Goal: Task Accomplishment & Management: Complete application form

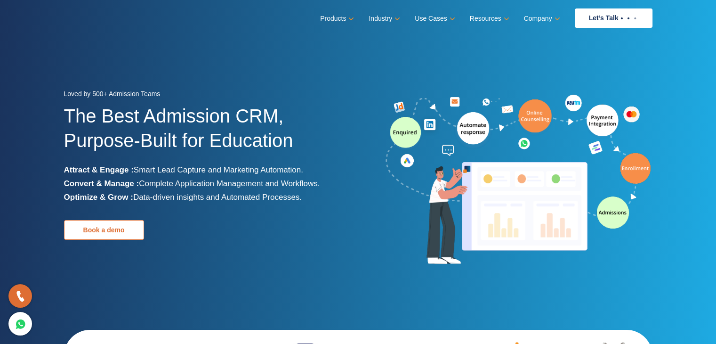
click at [97, 226] on link "Book a demo" at bounding box center [104, 230] width 80 height 20
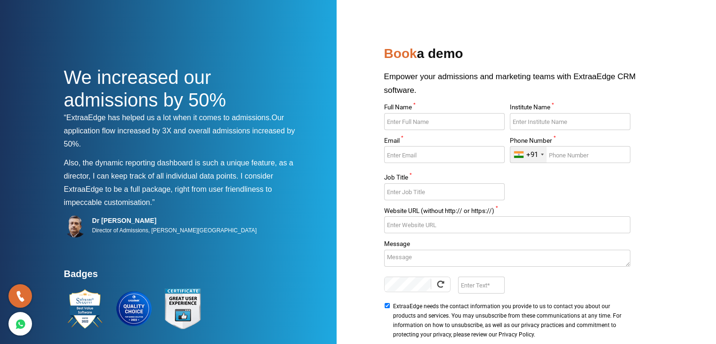
click at [419, 114] on input "Full Name *" at bounding box center [444, 121] width 121 height 17
click at [419, 114] on input "Keshav" at bounding box center [444, 121] width 121 height 17
type input "Keshav Vijayvergiya"
click at [553, 123] on input "Institute Name *" at bounding box center [570, 121] width 121 height 17
type input "Acadxl"
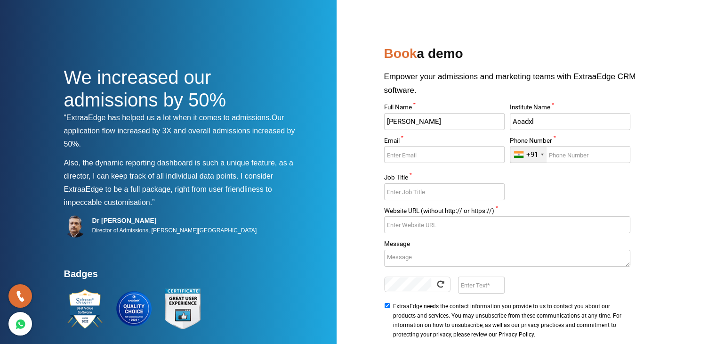
click at [543, 185] on div "Full Name * Keshav Vijayvergiya Institute Name * Acadxl Email * Phone Number * …" at bounding box center [507, 222] width 251 height 237
click at [428, 154] on input "Email *" at bounding box center [444, 154] width 121 height 17
type input "keshav.acadxl@gmail.com"
click at [616, 157] on input "Phone Number *" at bounding box center [570, 154] width 121 height 17
type input "8875718148"
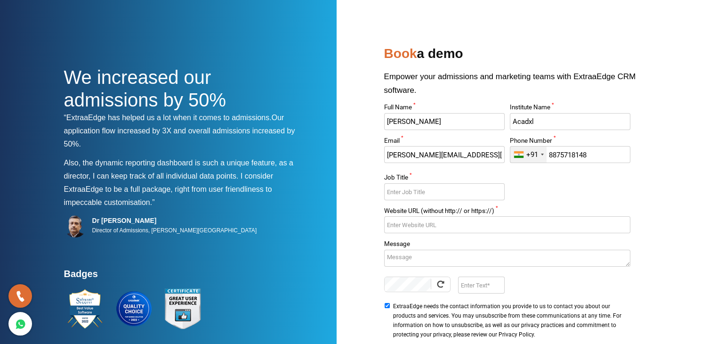
click at [490, 186] on input "Job Title *" at bounding box center [444, 191] width 121 height 17
type input "S"
type input "Developer"
click at [423, 234] on div at bounding box center [507, 228] width 246 height 24
click at [438, 226] on input "Website URL (without http:// or https://) *" at bounding box center [507, 224] width 246 height 17
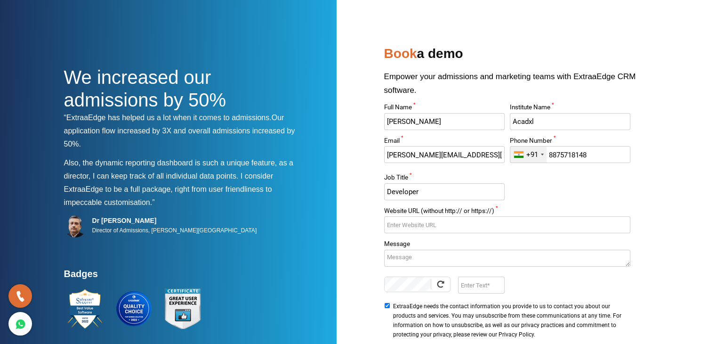
paste input "https://acadxl.com/"
type input "https://acadxl.com/"
click at [364, 237] on div "We increased our admissions by 50% “ExtraaEdge has helped us a lot when it come…" at bounding box center [358, 221] width 588 height 358
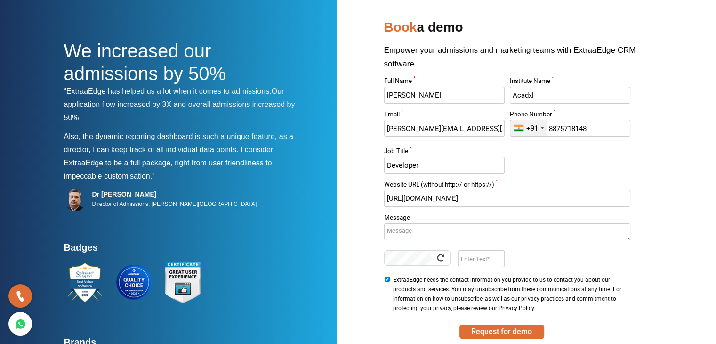
scroll to position [81, 0]
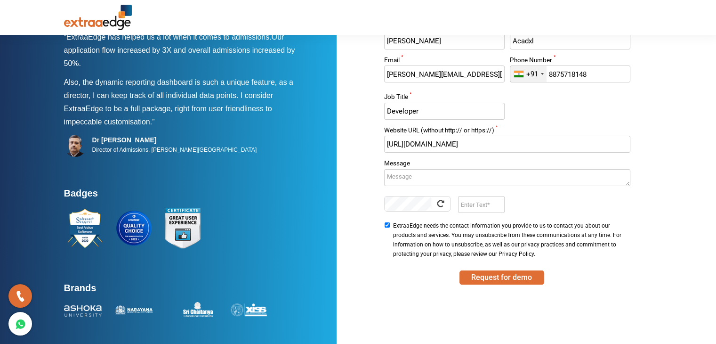
click at [477, 205] on input "Enter Text" at bounding box center [481, 204] width 47 height 17
type input "njxV"
click at [478, 271] on button "Request for demo" at bounding box center [501, 277] width 85 height 14
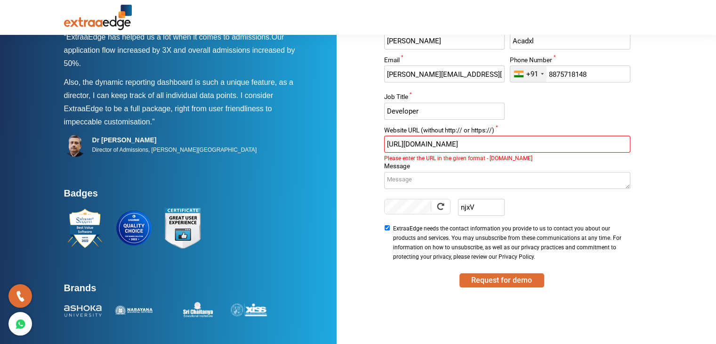
paste input "www."
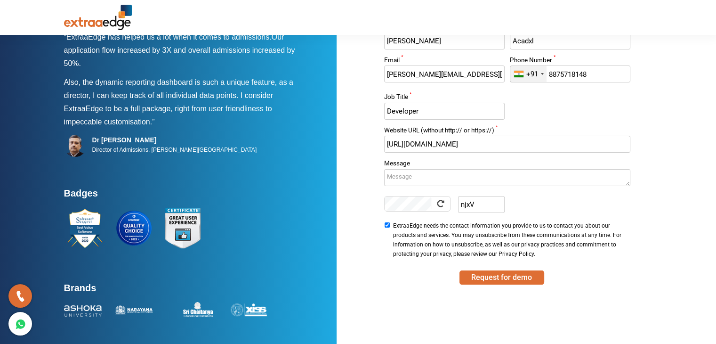
click at [355, 170] on div "We increased our admissions by 50% “ExtraaEdge has helped us a lot when it come…" at bounding box center [358, 141] width 588 height 358
click at [502, 281] on button "Request for demo" at bounding box center [501, 277] width 85 height 14
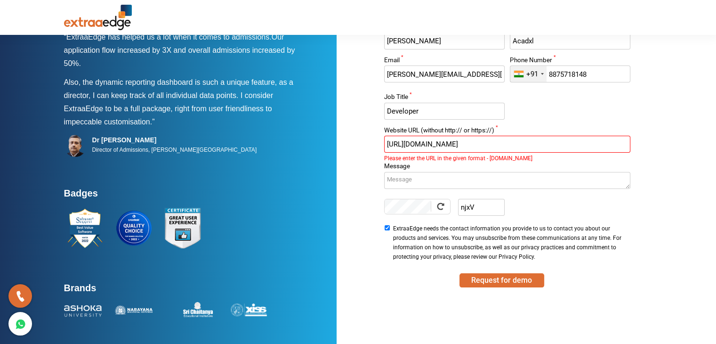
drag, startPoint x: 409, startPoint y: 142, endPoint x: 384, endPoint y: 142, distance: 24.5
click at [384, 142] on input "https://www.acadxl.com/" at bounding box center [507, 144] width 246 height 17
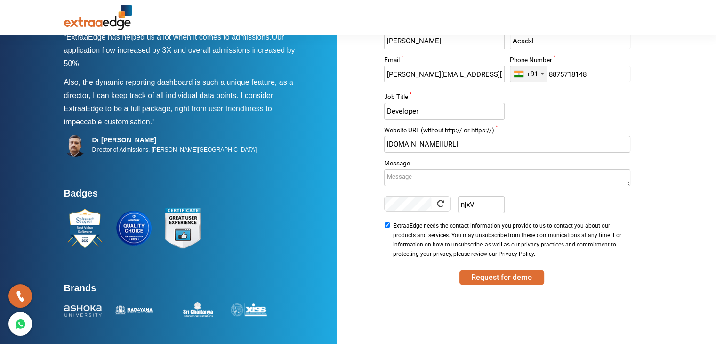
click at [451, 145] on input "www.acadxl.com/" at bounding box center [507, 144] width 246 height 17
type input "www.acadxl.com"
click at [481, 272] on button "Request for demo" at bounding box center [501, 277] width 85 height 14
